Goal: Information Seeking & Learning: Understand process/instructions

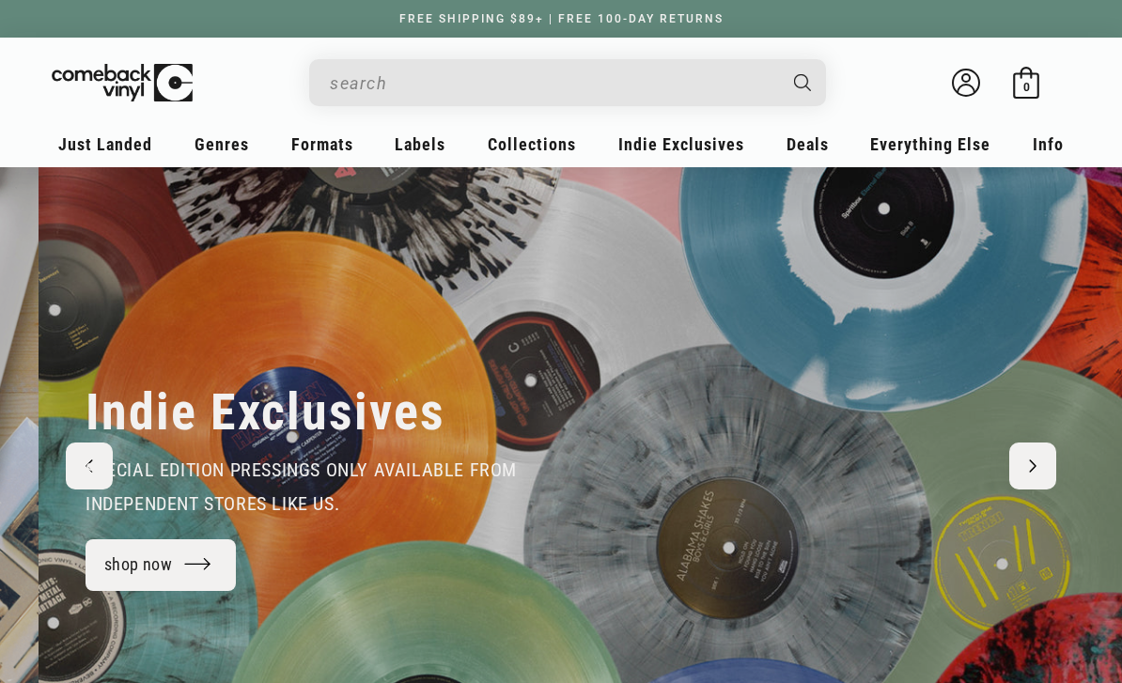
scroll to position [0, 1122]
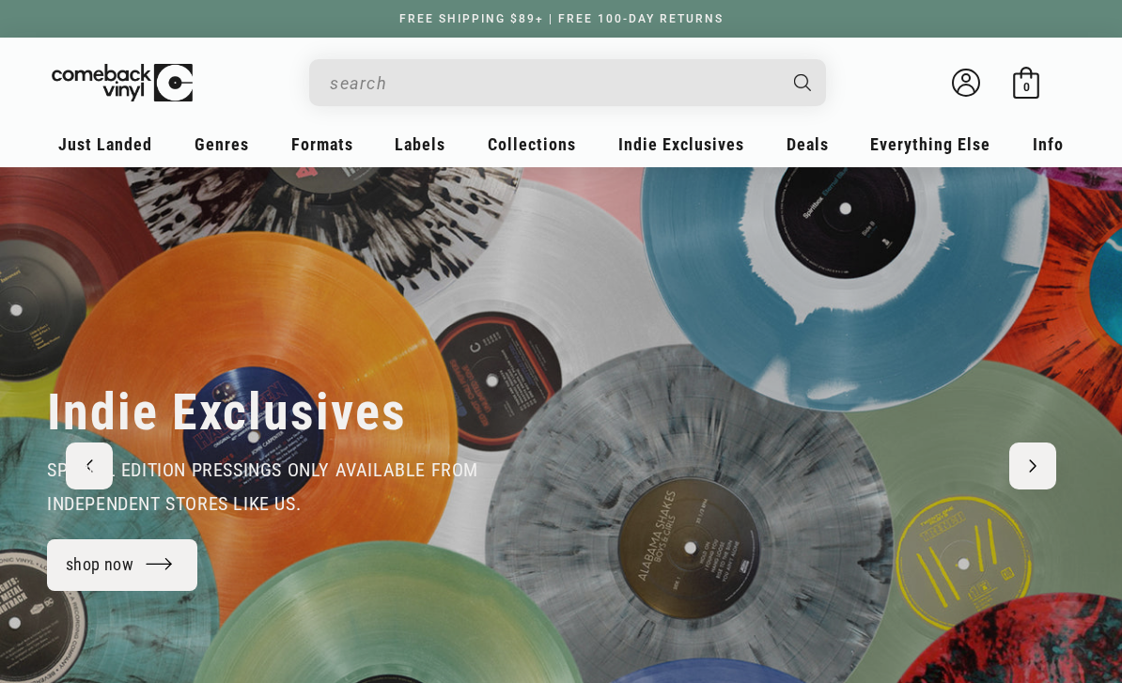
click at [148, 567] on link "shop now" at bounding box center [122, 565] width 150 height 52
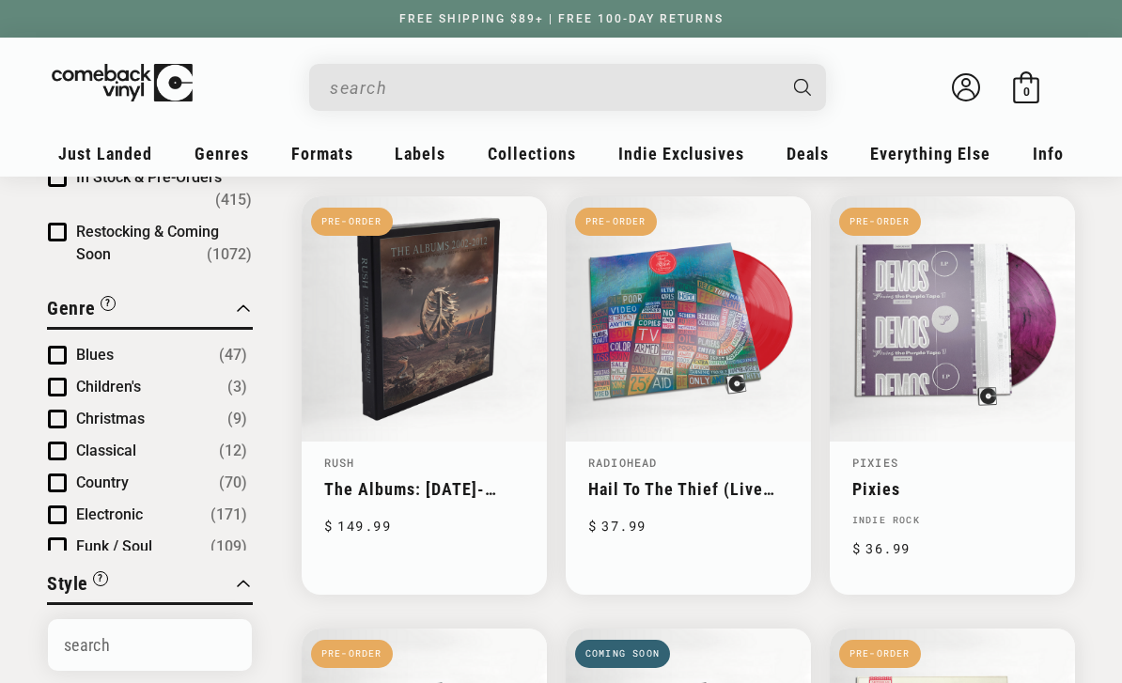
scroll to position [188, 0]
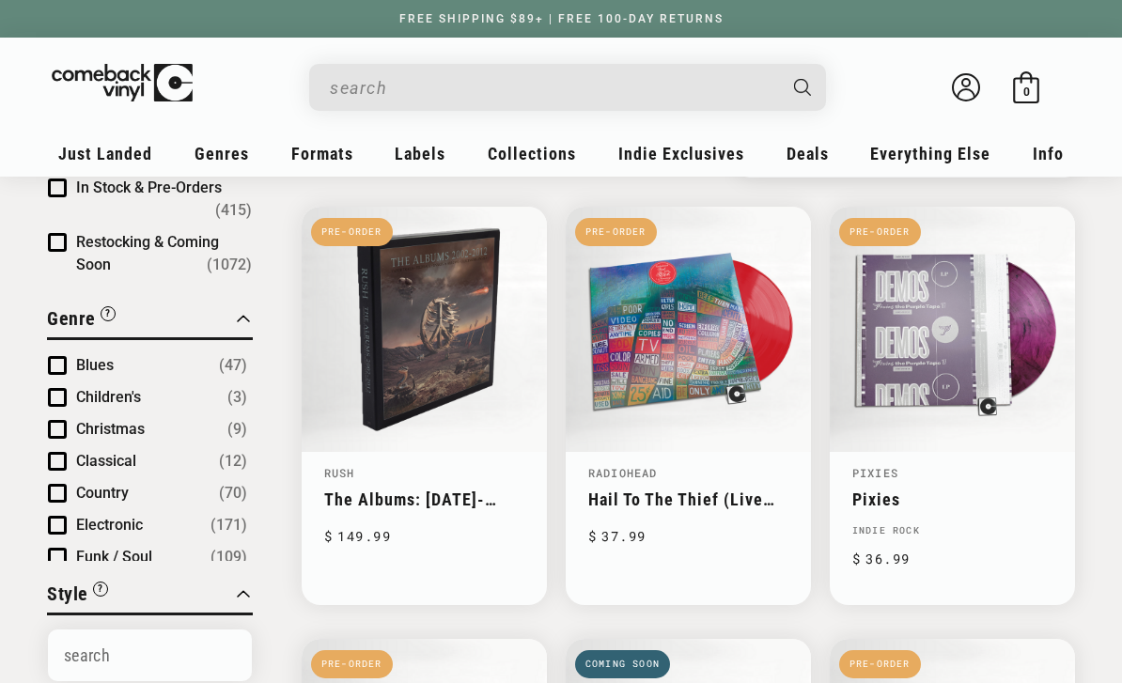
click at [944, 489] on link "Pixies" at bounding box center [952, 499] width 200 height 20
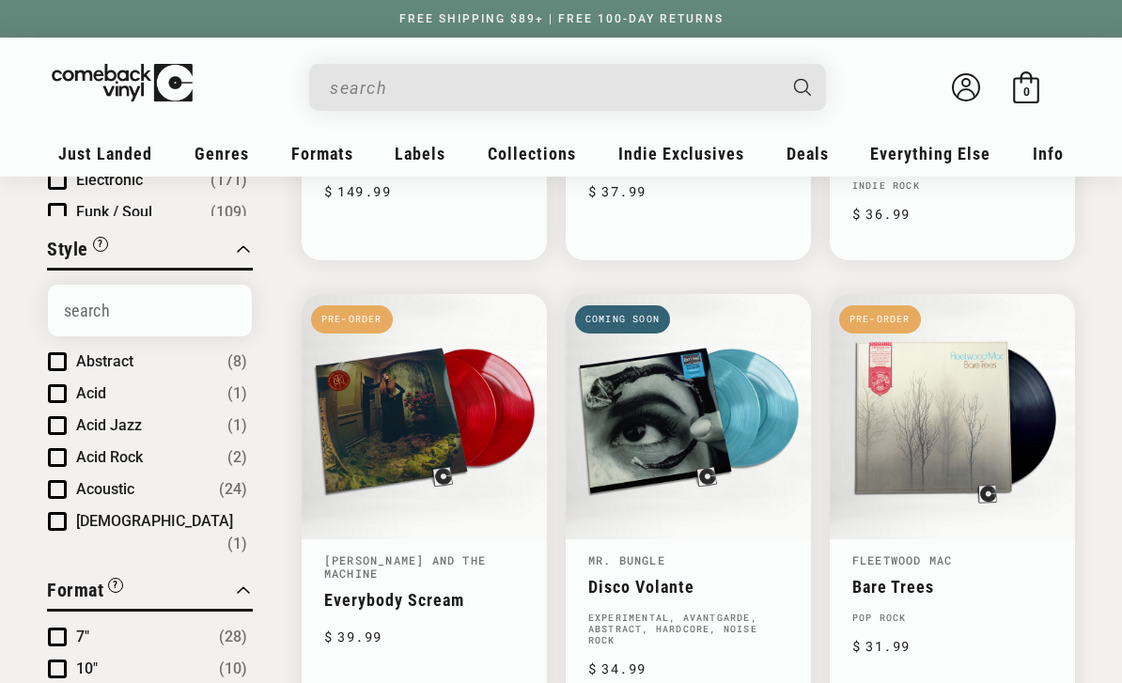
scroll to position [534, 0]
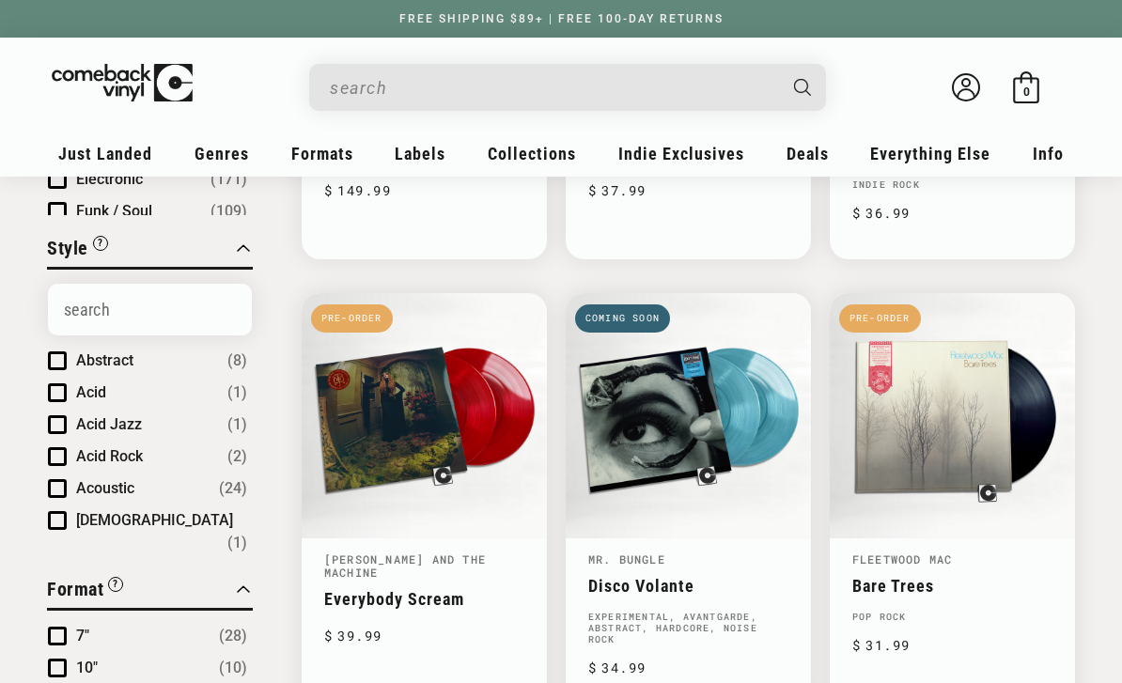
click at [431, 589] on link "Everybody Scream" at bounding box center [424, 599] width 200 height 20
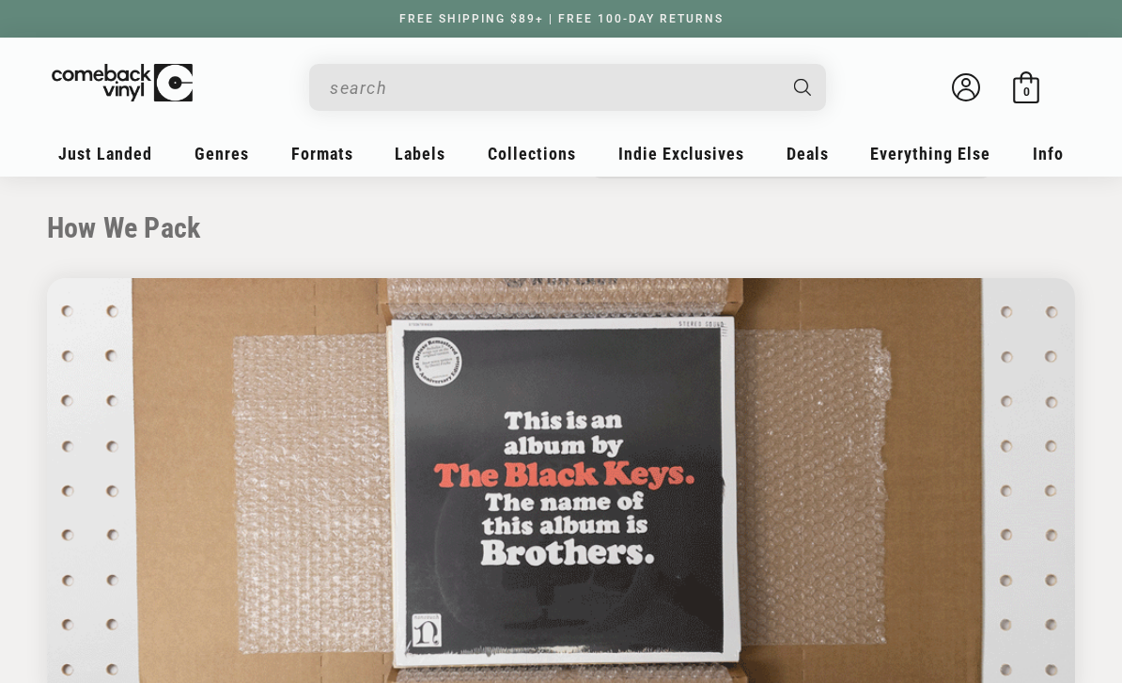
scroll to position [741, 0]
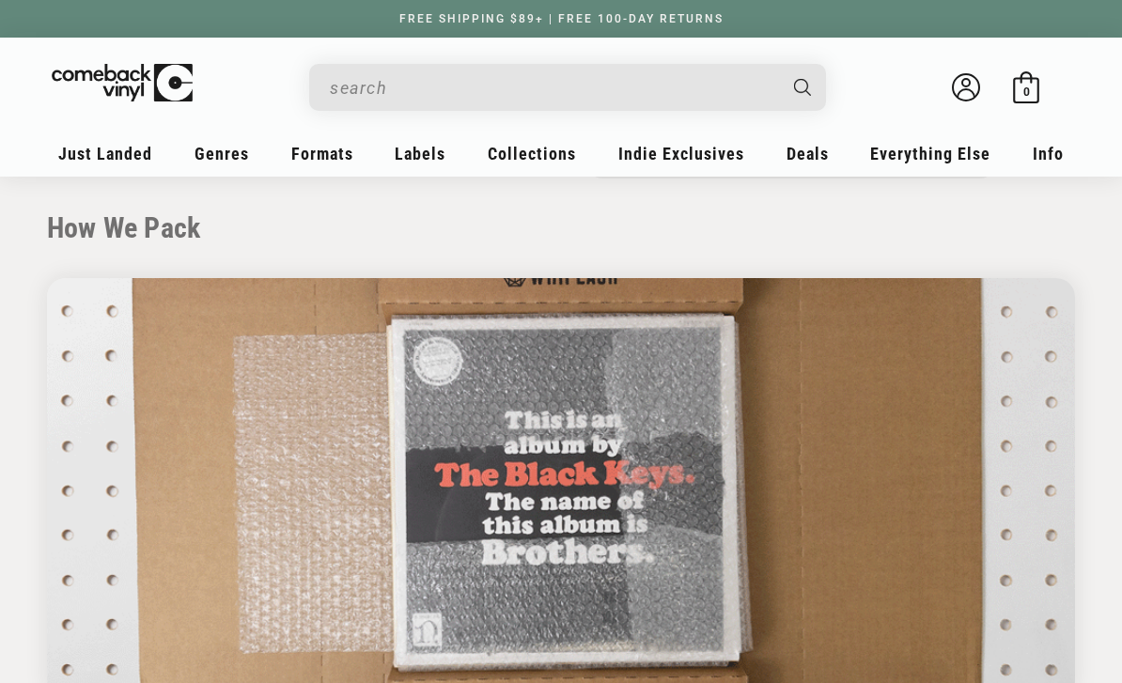
click at [833, 217] on h2 "How We Pack" at bounding box center [561, 228] width 1028 height 34
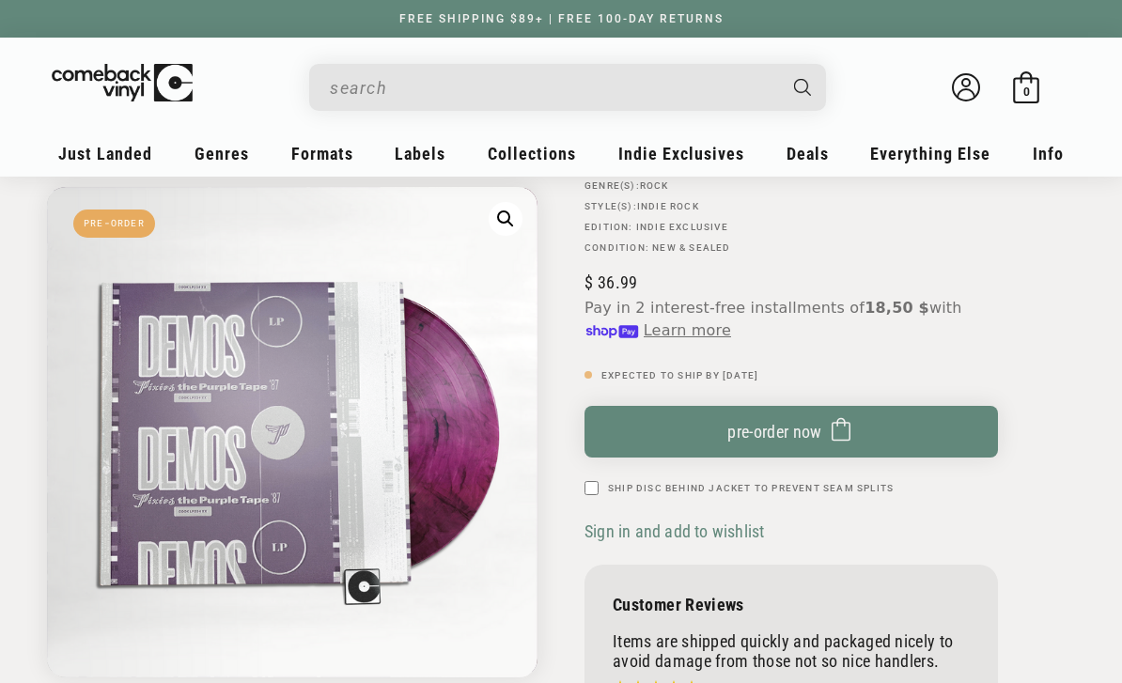
scroll to position [181, 0]
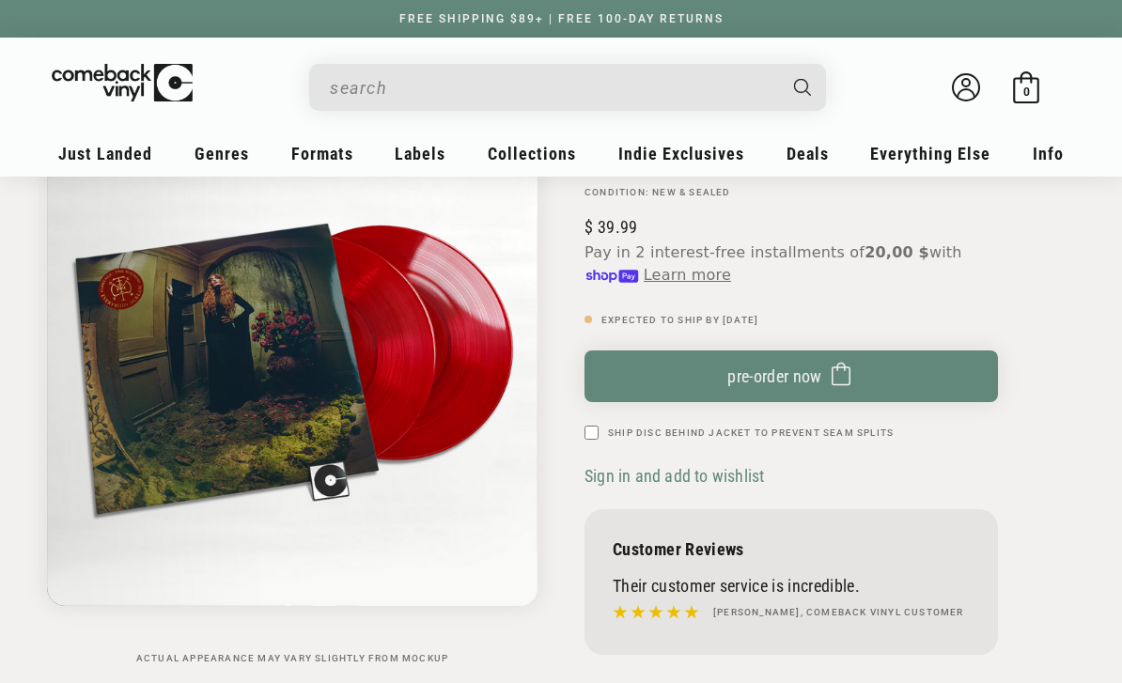
scroll to position [225, 0]
click at [336, 363] on img "Gallery Viewer" at bounding box center [292, 361] width 490 height 490
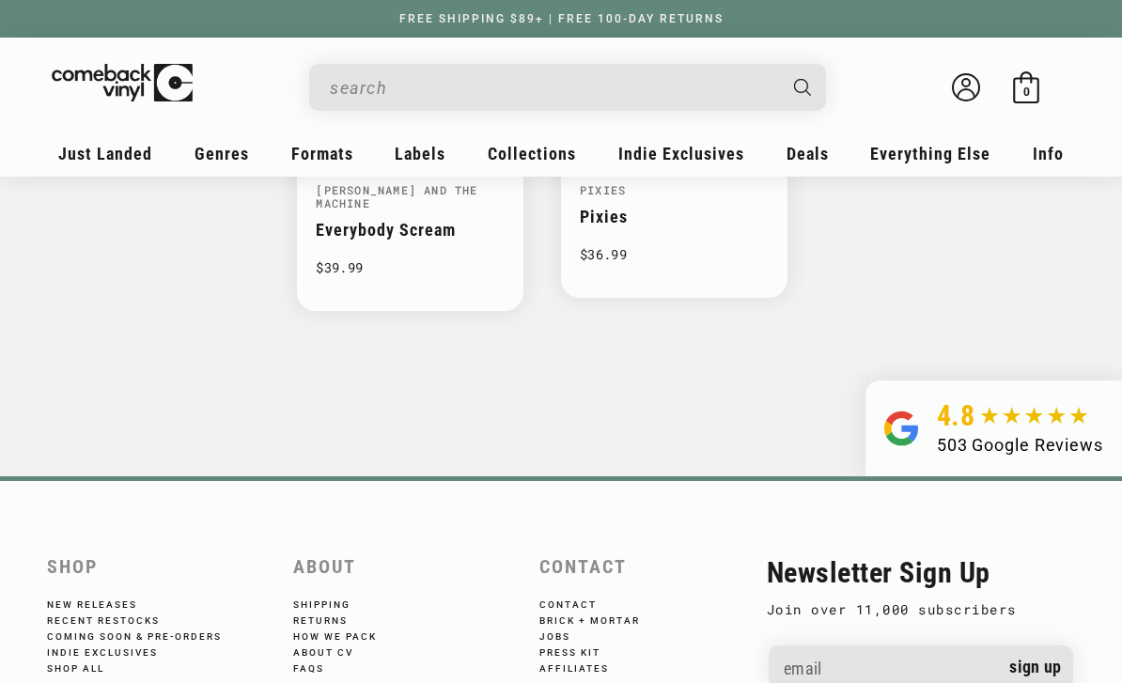
scroll to position [2353, 0]
click at [345, 582] on div "About Shipping Returns How We Pack About CV FAQs" at bounding box center [406, 616] width 227 height 118
click at [346, 600] on link "Shipping" at bounding box center [334, 605] width 83 height 11
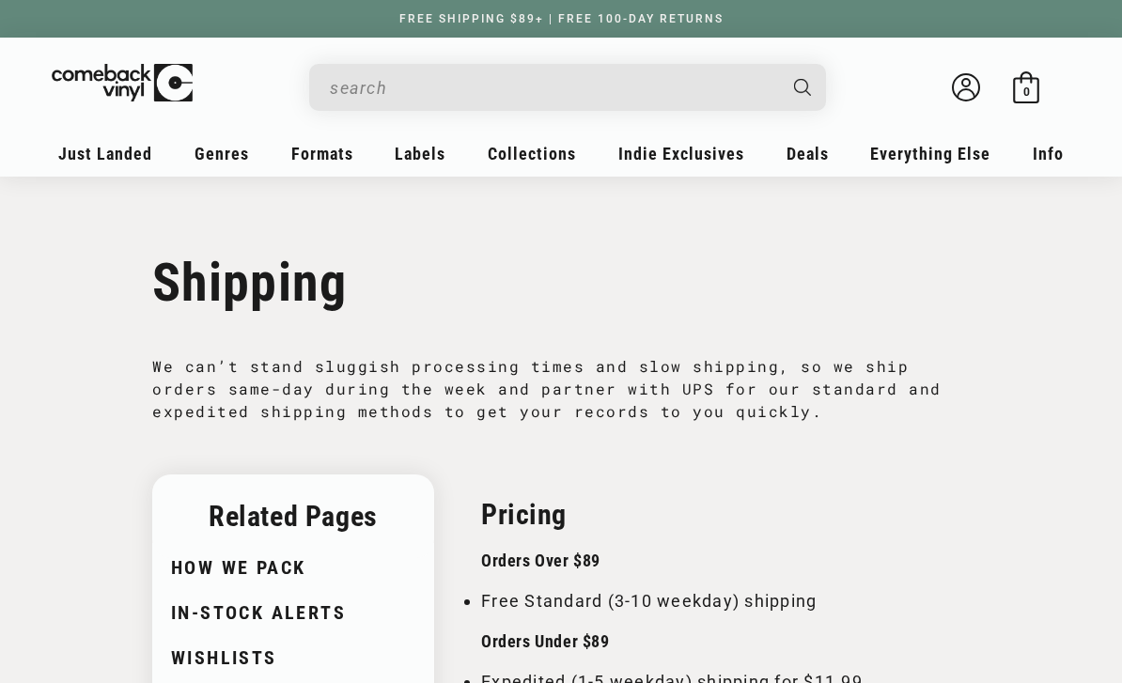
click at [875, 308] on link "Audiophile Deals" at bounding box center [902, 306] width 188 height 32
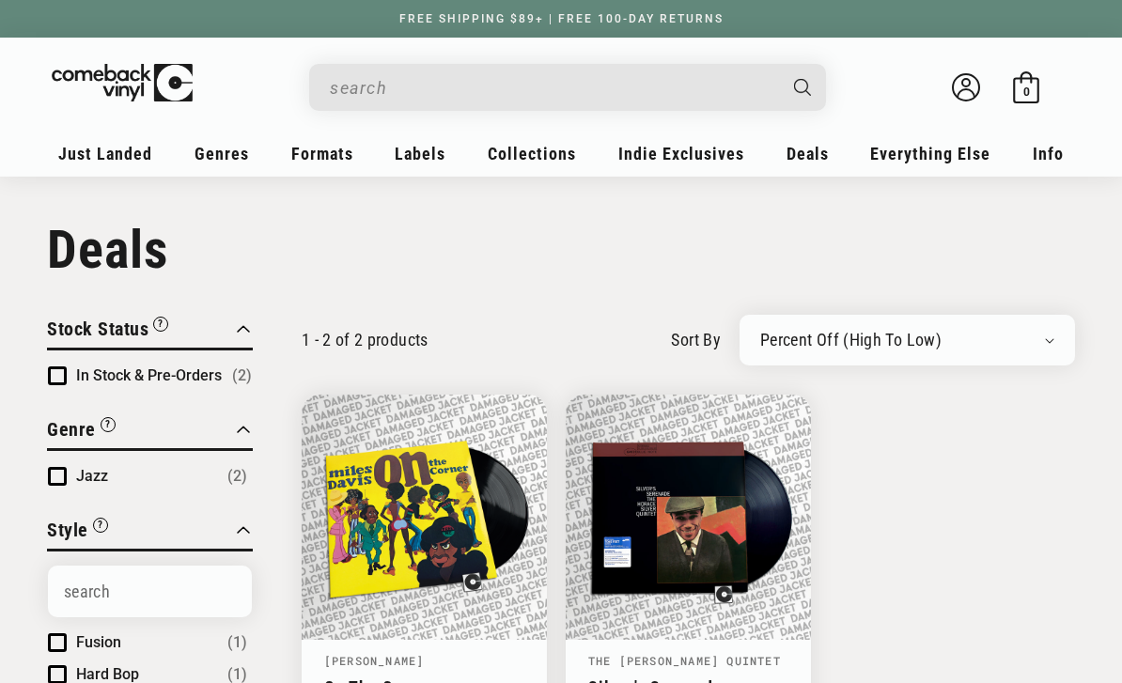
click at [851, 569] on link "Metal" at bounding box center [902, 573] width 188 height 32
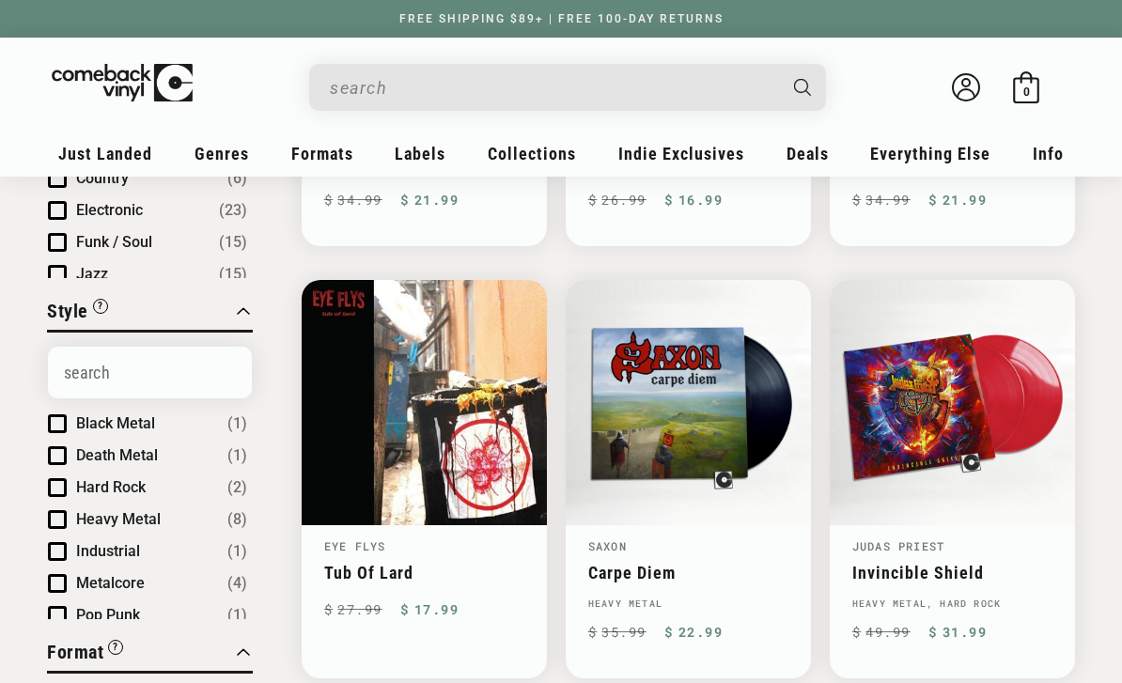
scroll to position [547, 0]
click at [112, 211] on link "New Releases" at bounding box center [187, 210] width 214 height 32
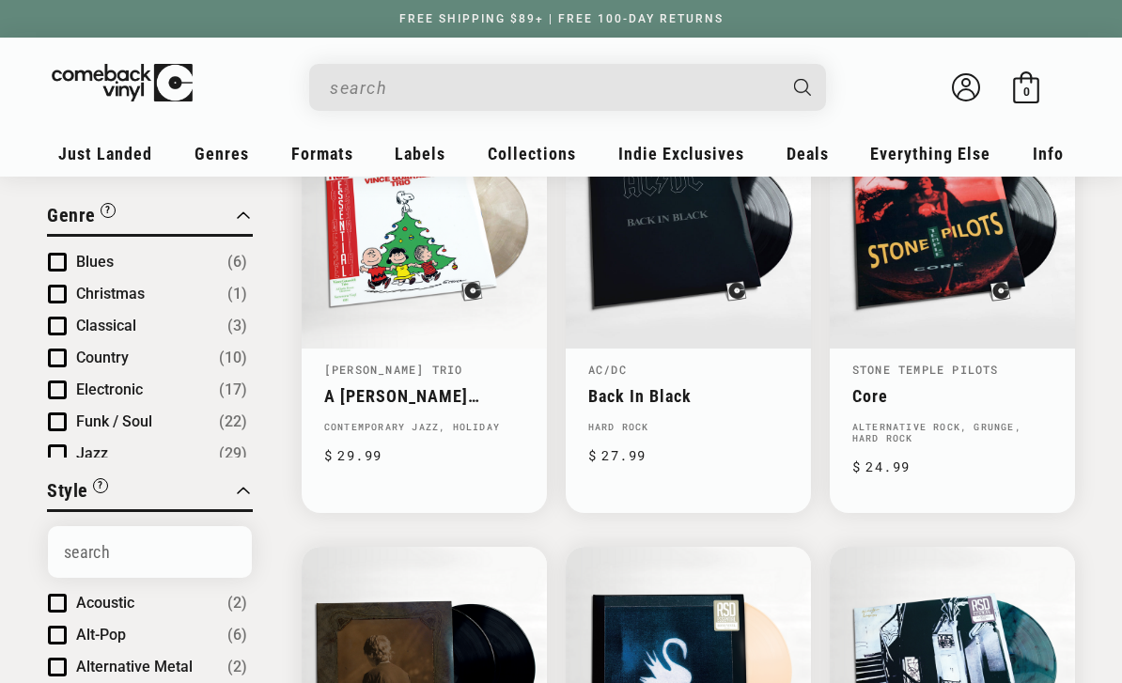
scroll to position [291, 0]
click at [710, 386] on link "Back In Black" at bounding box center [688, 396] width 200 height 20
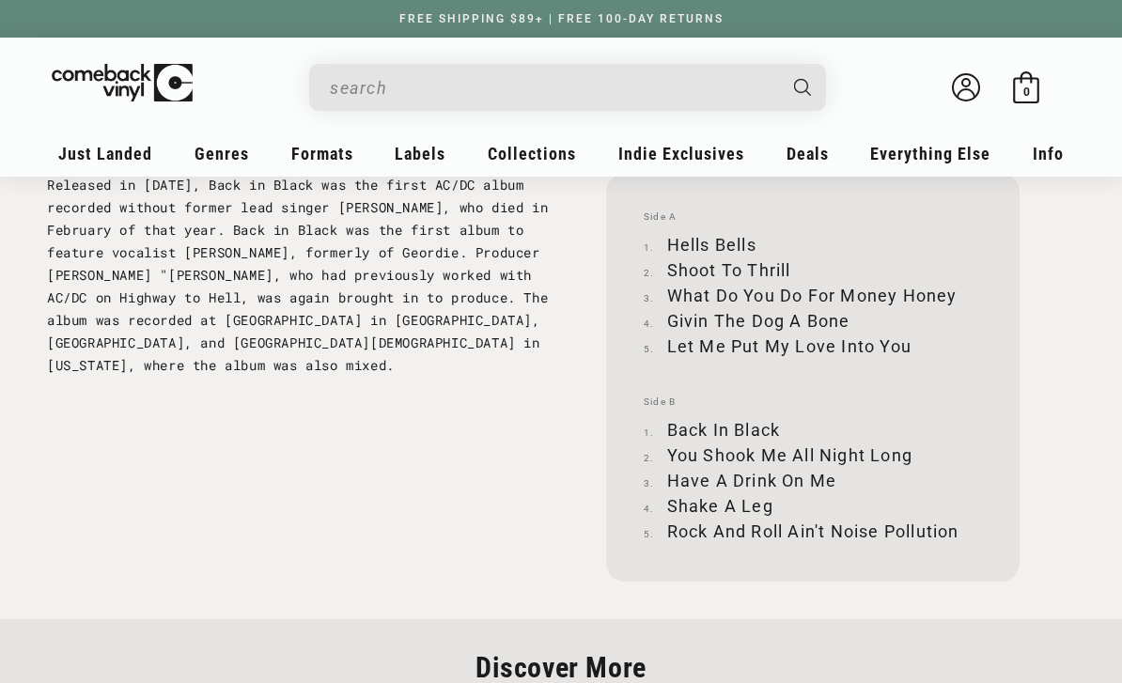
scroll to position [2301, 0]
click at [53, 248] on link "Shipping" at bounding box center [187, 243] width 336 height 32
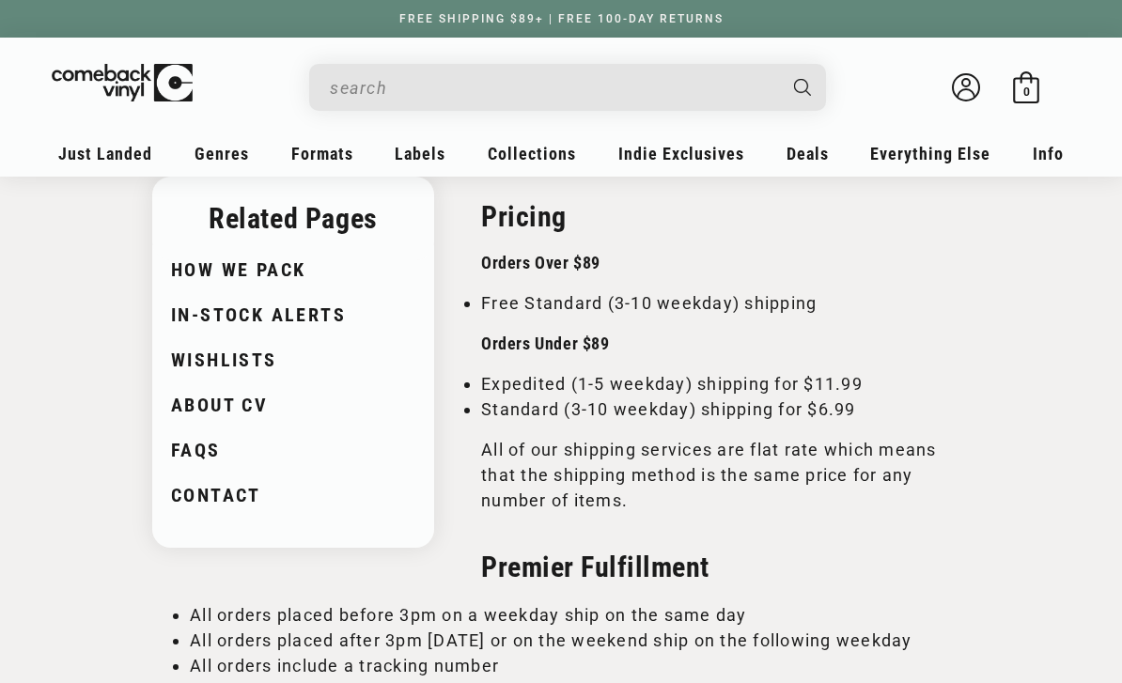
scroll to position [297, 0]
click at [188, 449] on link "FAQs" at bounding box center [291, 449] width 240 height 26
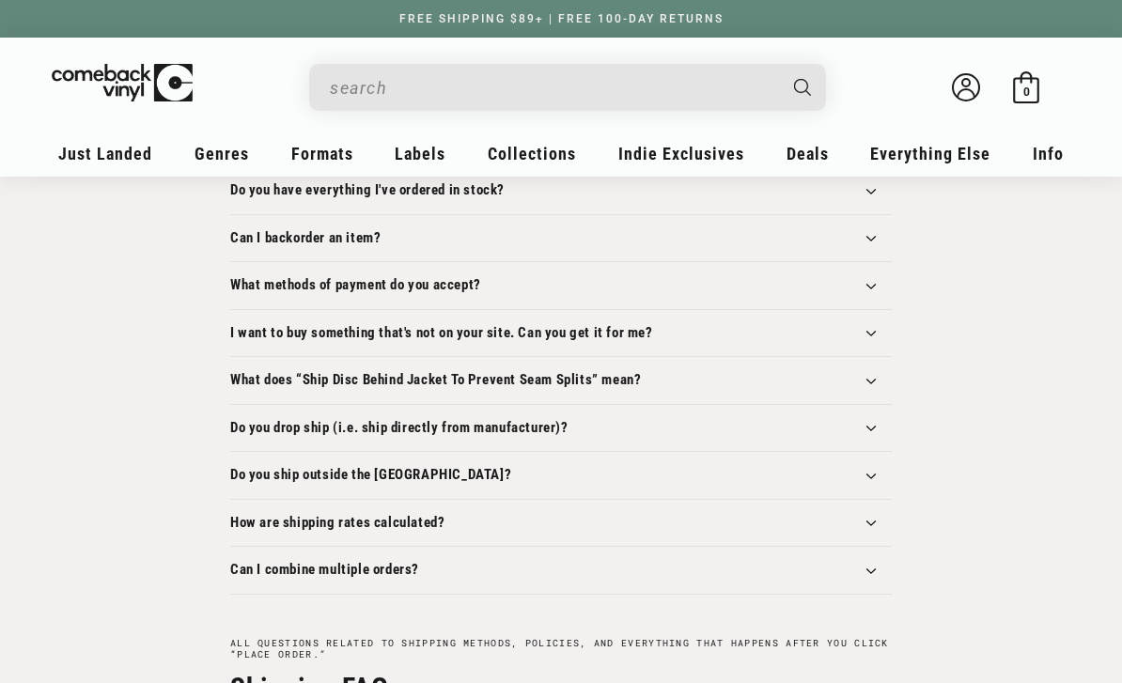
scroll to position [469, 0]
click at [872, 474] on icon at bounding box center [870, 477] width 13 height 6
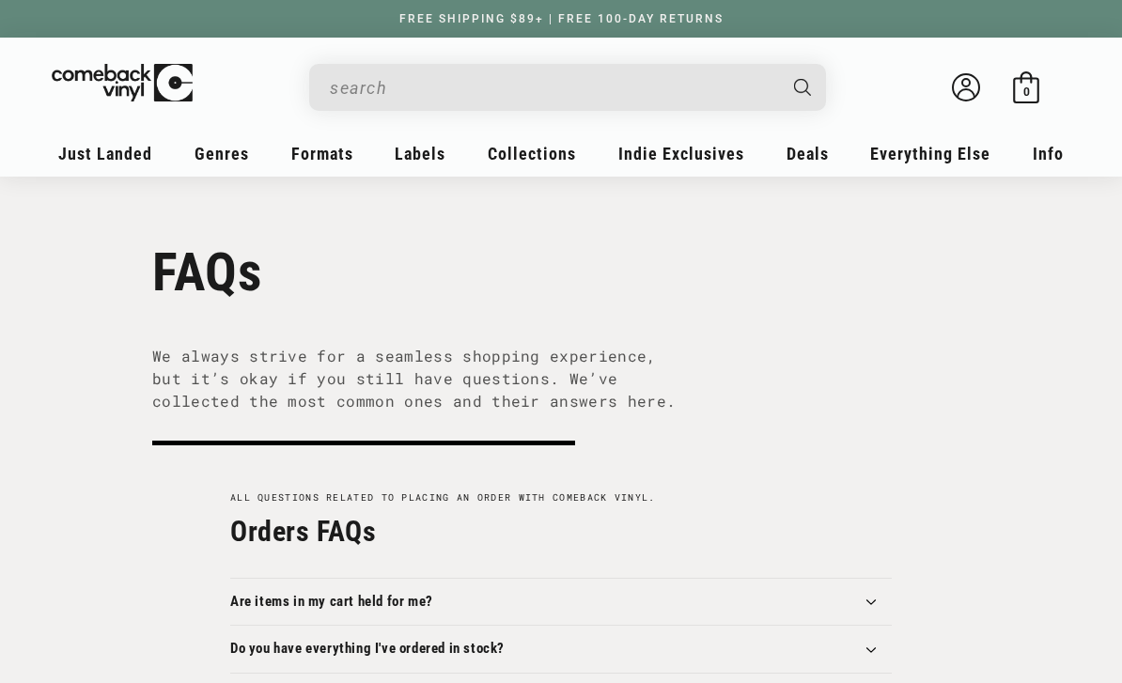
scroll to position [0, 0]
